Goal: Task Accomplishment & Management: Manage account settings

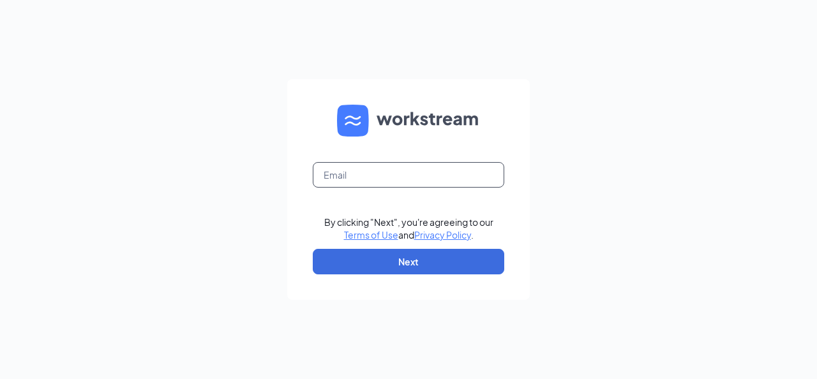
click at [360, 180] on input "text" at bounding box center [408, 175] width 191 height 26
type input "[EMAIL_ADDRESS][DOMAIN_NAME]"
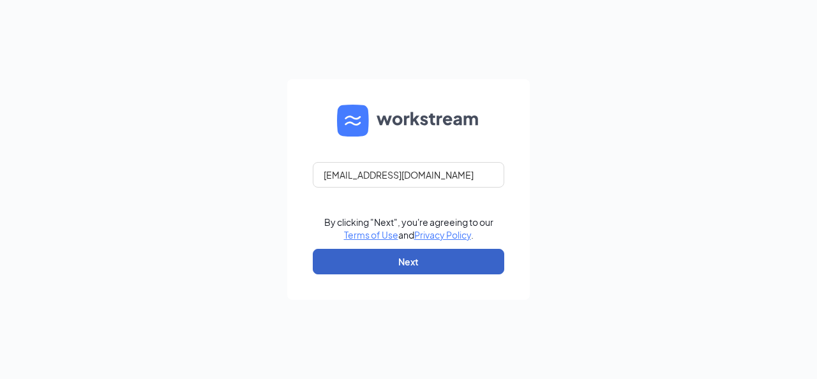
click at [416, 258] on button "Next" at bounding box center [408, 262] width 191 height 26
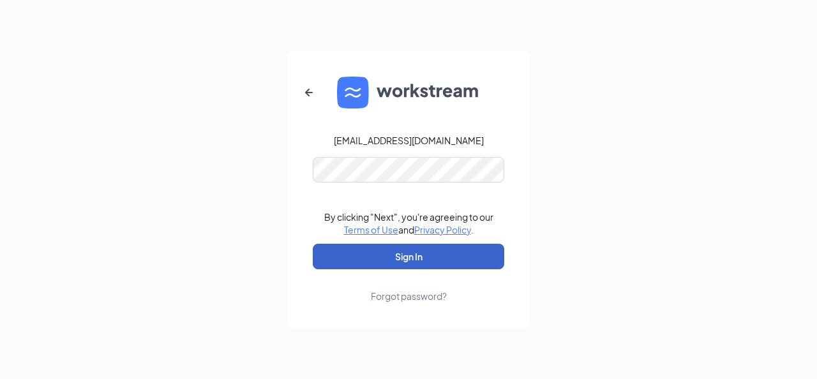
click at [410, 264] on button "Sign In" at bounding box center [408, 257] width 191 height 26
click at [414, 253] on button "Sign In" at bounding box center [408, 257] width 191 height 26
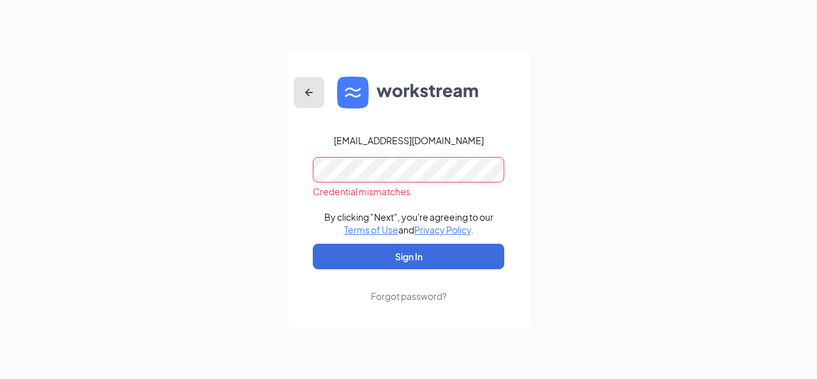
click at [310, 90] on icon "ArrowLeftNew" at bounding box center [308, 92] width 15 height 15
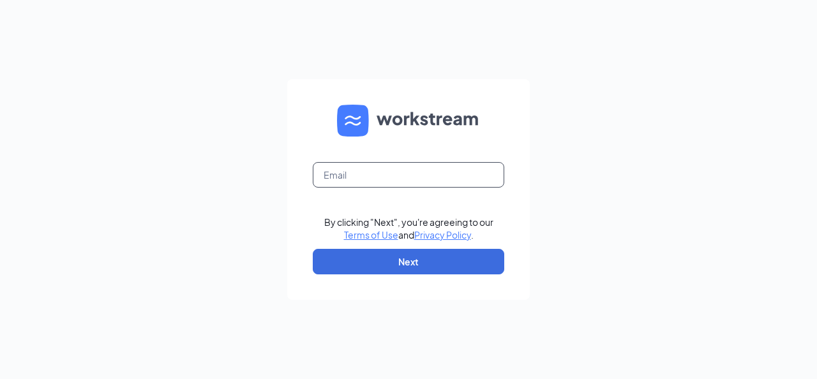
click at [337, 175] on input "text" at bounding box center [408, 175] width 191 height 26
type input "[EMAIL_ADDRESS][DOMAIN_NAME]"
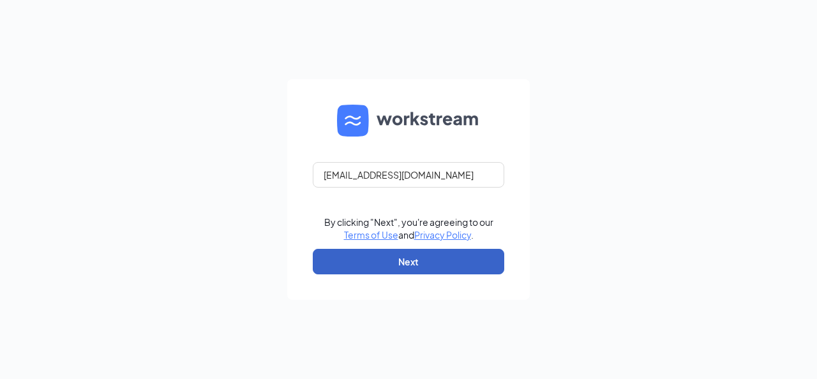
click at [414, 257] on button "Next" at bounding box center [408, 262] width 191 height 26
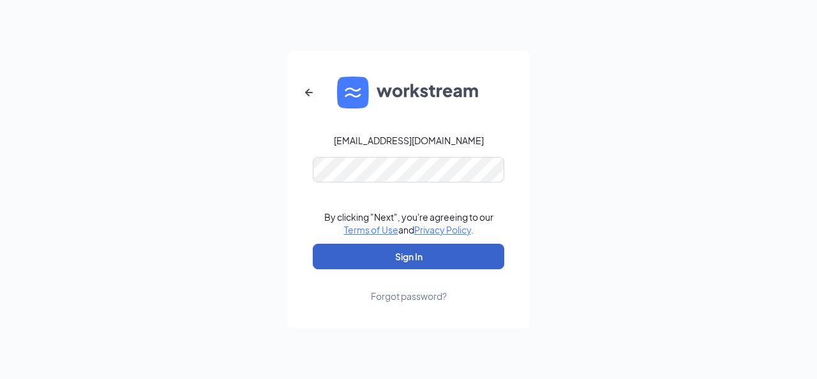
click at [414, 251] on button "Sign In" at bounding box center [408, 257] width 191 height 26
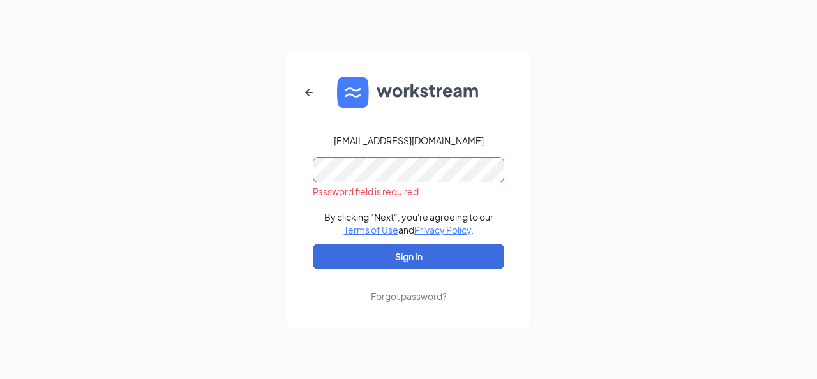
click at [403, 297] on div "Forgot password?" at bounding box center [409, 296] width 76 height 13
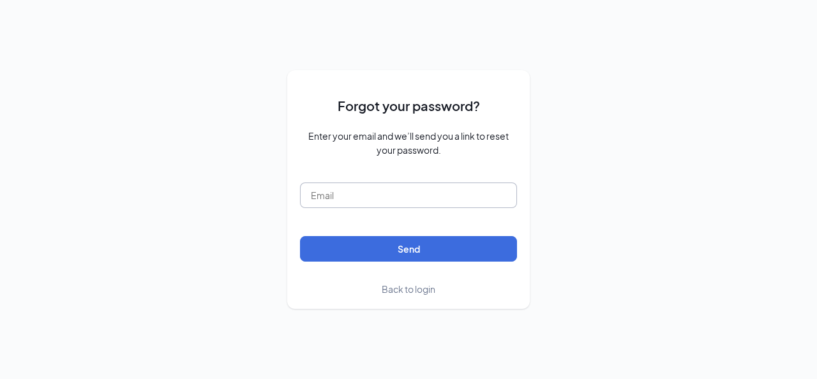
click at [314, 198] on input "text" at bounding box center [408, 196] width 217 height 26
type input "13145@sunholdingsbk.com"
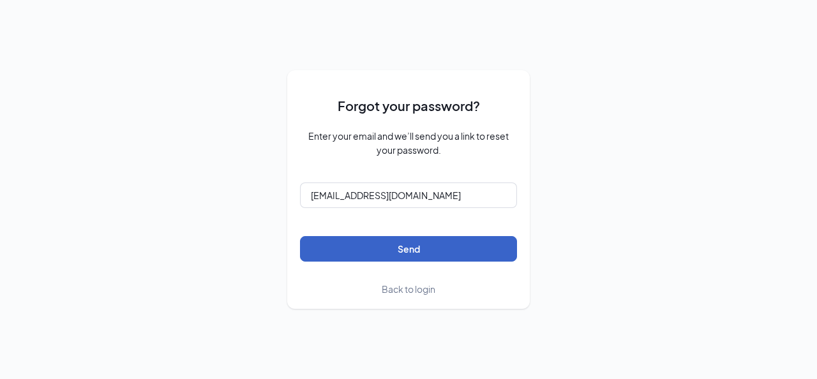
click at [398, 245] on button "Send" at bounding box center [408, 249] width 217 height 26
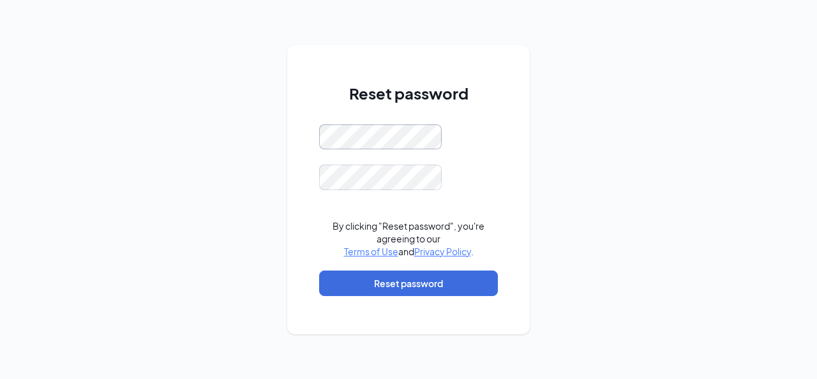
click at [306, 140] on div "Reset password By clicking "Reset password", you're agreeing to our Terms of Us…" at bounding box center [408, 189] width 242 height 289
drag, startPoint x: 316, startPoint y: 139, endPoint x: 291, endPoint y: 197, distance: 63.2
click at [291, 197] on div "Reset password By clicking "Reset password", you're agreeing to our Terms of Us…" at bounding box center [408, 189] width 242 height 289
click at [306, 131] on div "Reset password By clicking "Reset password", you're agreeing to our Terms of Us…" at bounding box center [408, 189] width 242 height 289
drag, startPoint x: 318, startPoint y: 135, endPoint x: 271, endPoint y: 174, distance: 61.6
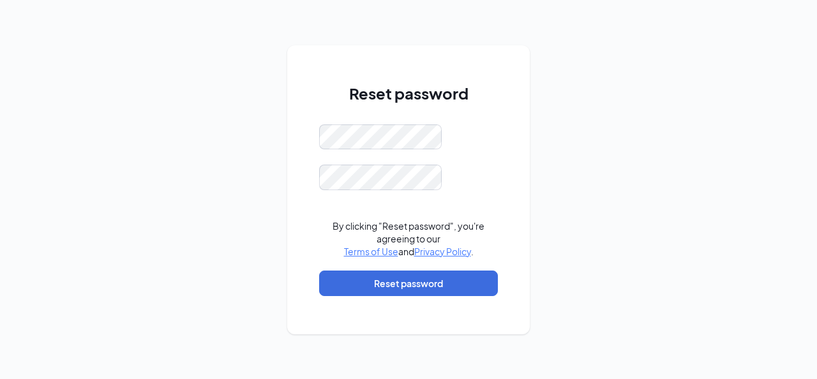
click at [271, 174] on div "Reset password By clicking "Reset password", you're agreeing to our Terms of Us…" at bounding box center [408, 189] width 817 height 379
click at [461, 278] on button "Reset password" at bounding box center [408, 284] width 179 height 26
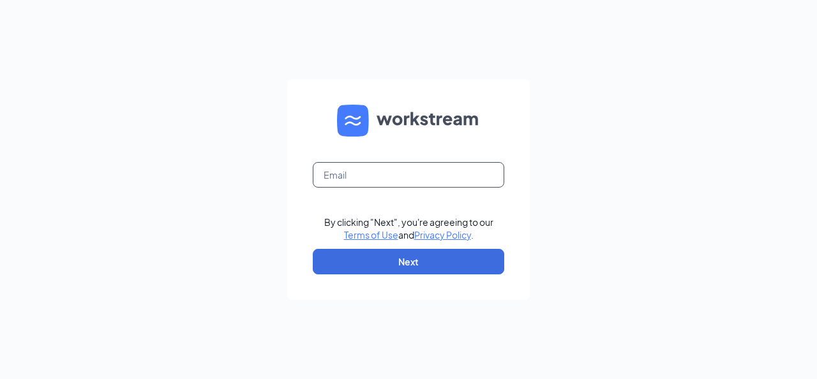
click at [334, 178] on input "text" at bounding box center [408, 175] width 191 height 26
type input "[EMAIL_ADDRESS][DOMAIN_NAME]"
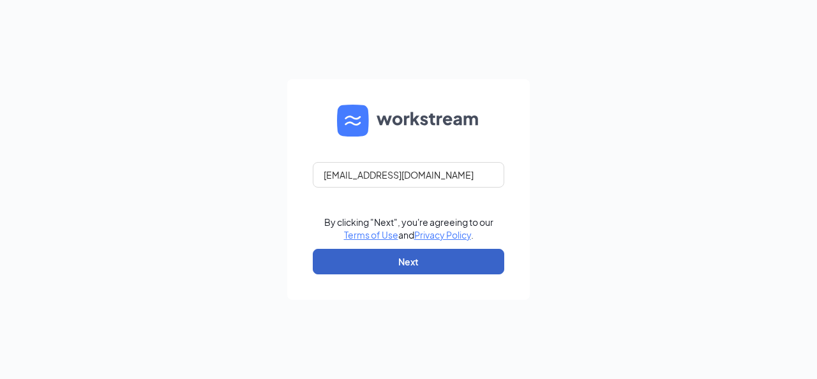
click at [427, 254] on button "Next" at bounding box center [408, 262] width 191 height 26
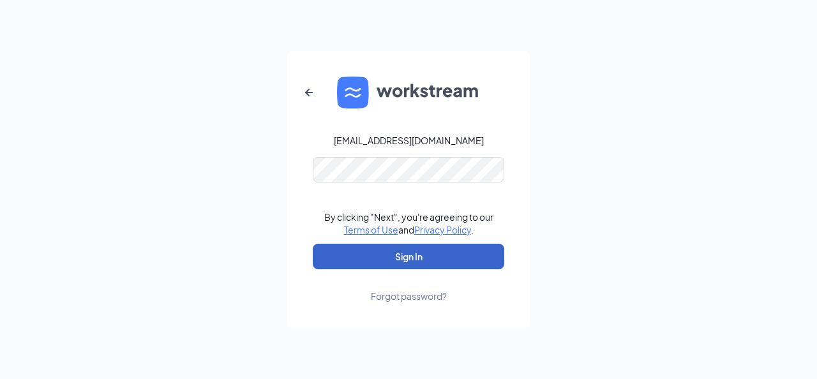
click at [392, 257] on button "Sign In" at bounding box center [408, 257] width 191 height 26
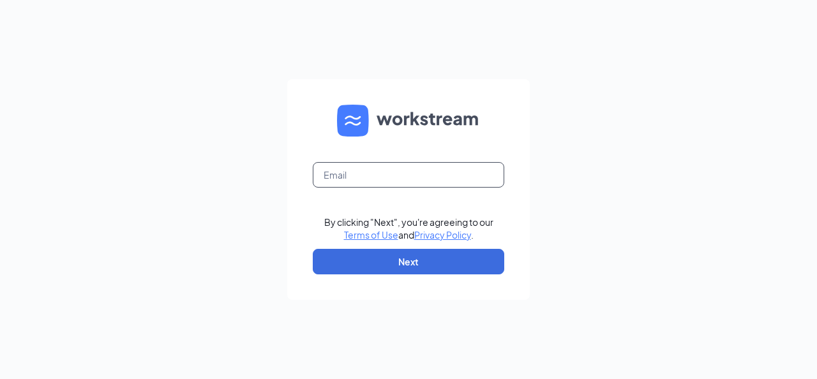
click at [403, 174] on input "text" at bounding box center [408, 175] width 191 height 26
type input "13145@sunholdingsbk.com"
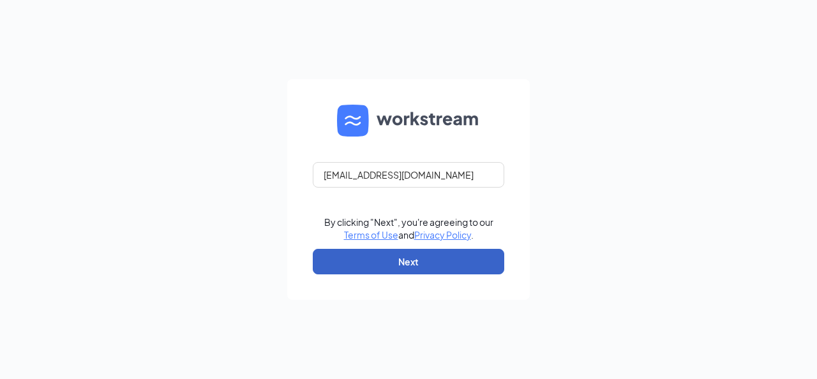
click at [394, 268] on button "Next" at bounding box center [408, 262] width 191 height 26
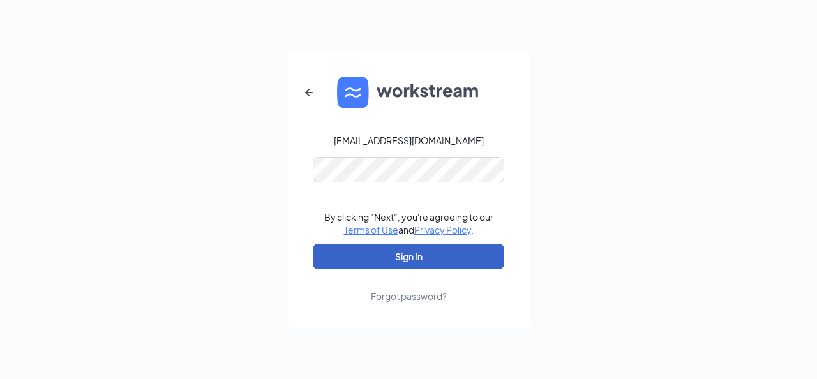
click at [406, 264] on button "Sign In" at bounding box center [408, 257] width 191 height 26
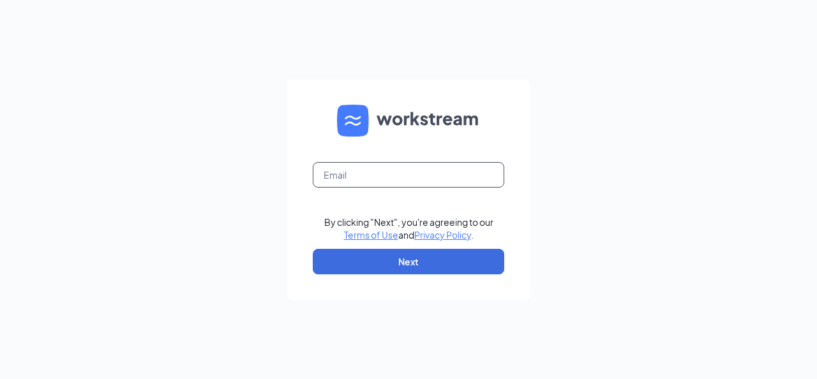
click at [383, 174] on input "text" at bounding box center [408, 175] width 191 height 26
type input "[EMAIL_ADDRESS][DOMAIN_NAME]"
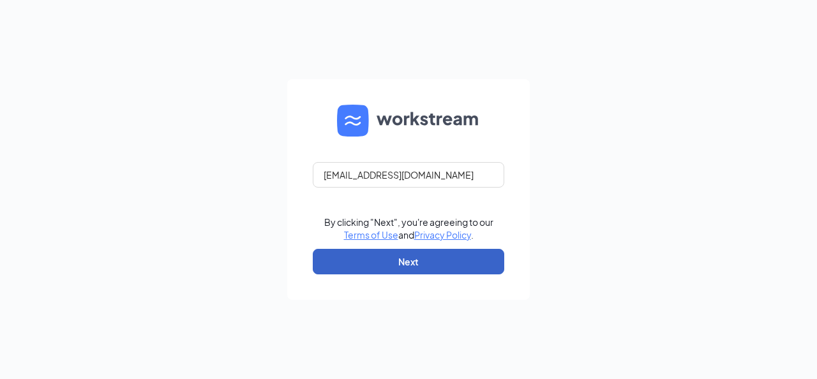
click at [408, 265] on button "Next" at bounding box center [408, 262] width 191 height 26
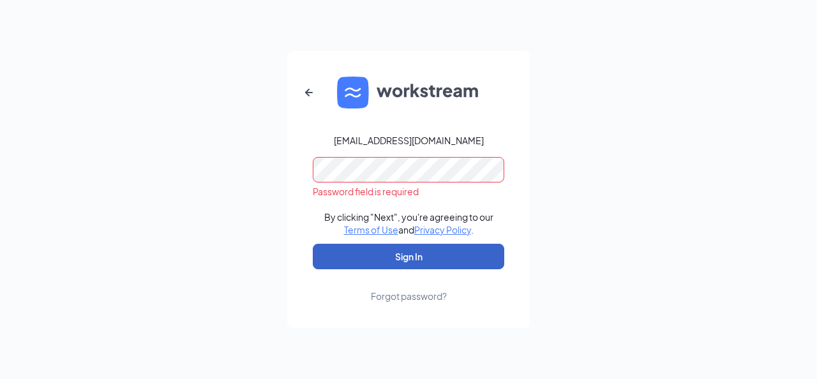
click at [371, 257] on button "Sign In" at bounding box center [408, 257] width 191 height 26
click at [357, 252] on button "Sign In" at bounding box center [408, 257] width 191 height 26
